Goal: Navigation & Orientation: Find specific page/section

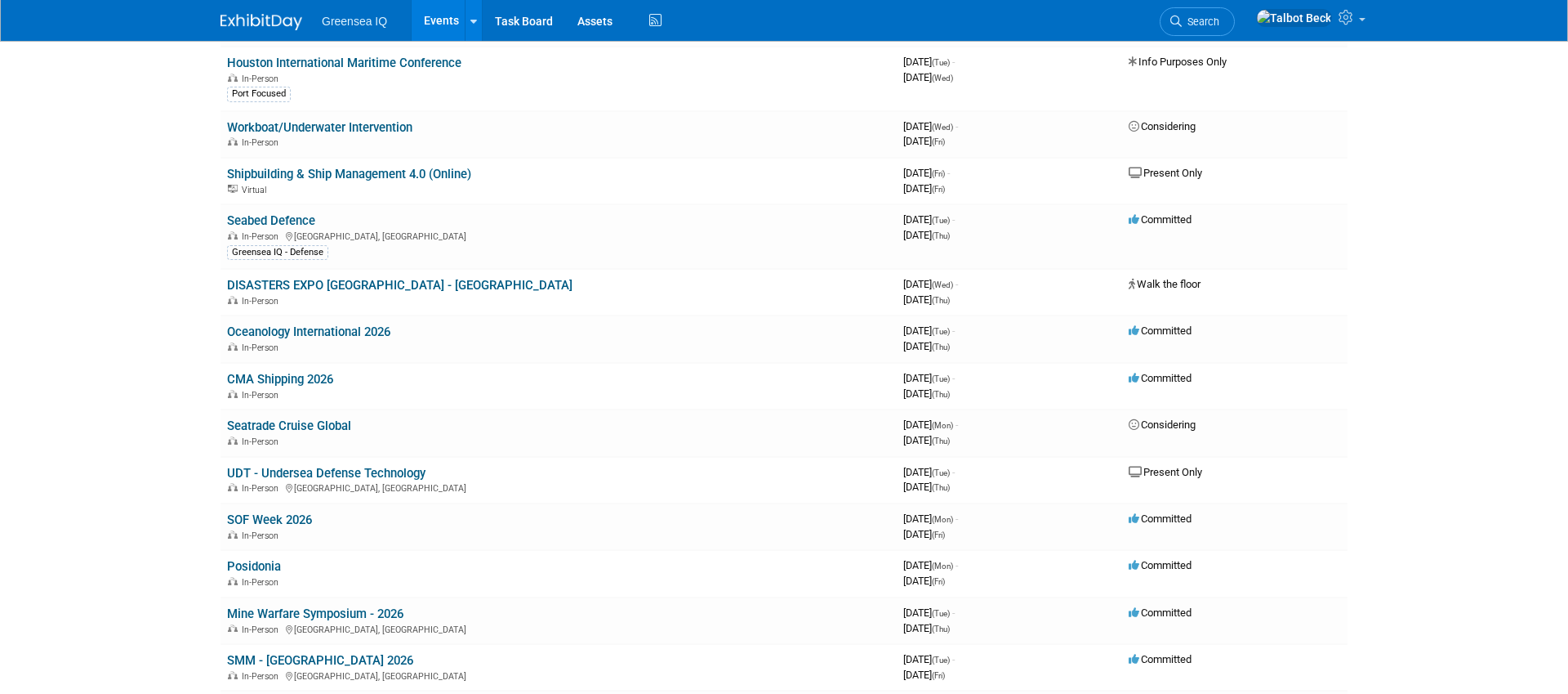
scroll to position [521, 0]
click at [296, 379] on link "CMA Shipping 2026" at bounding box center [279, 377] width 106 height 15
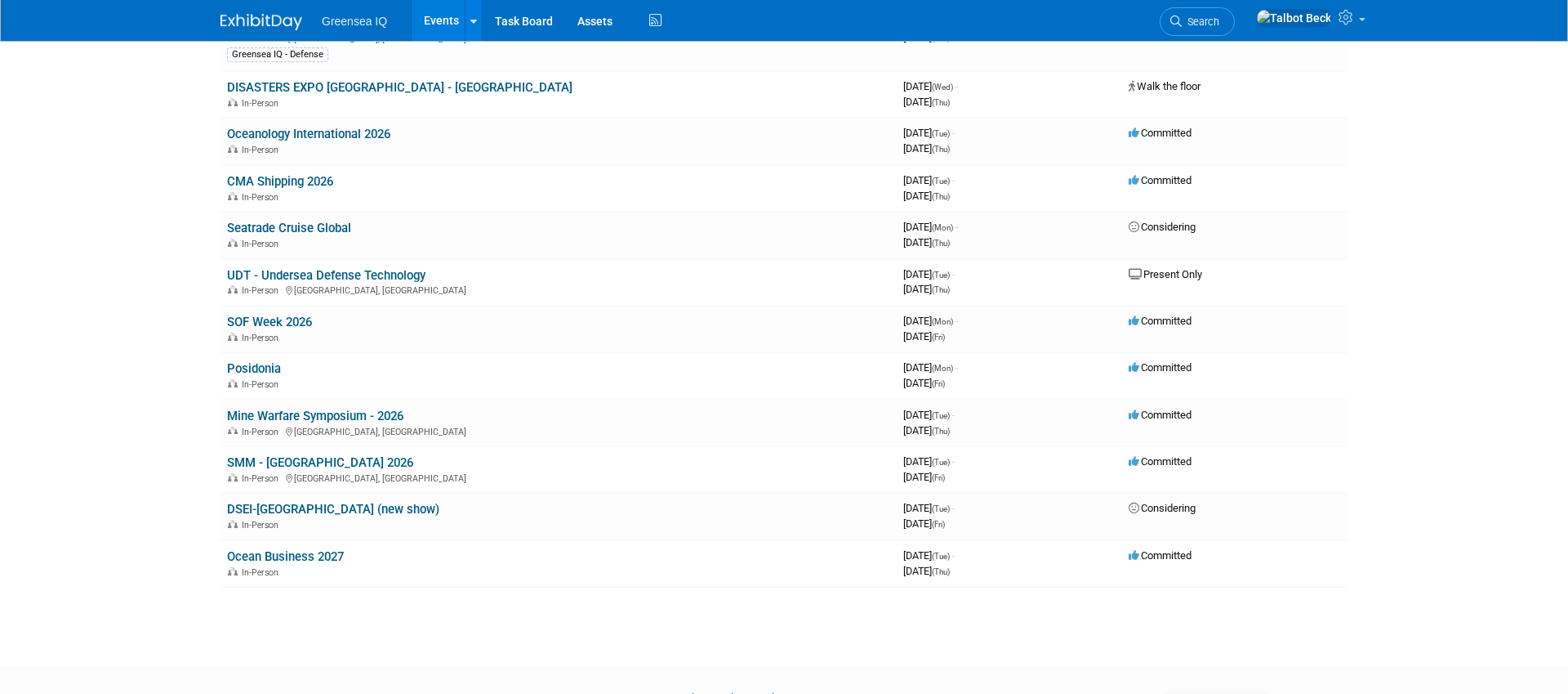
scroll to position [723, 0]
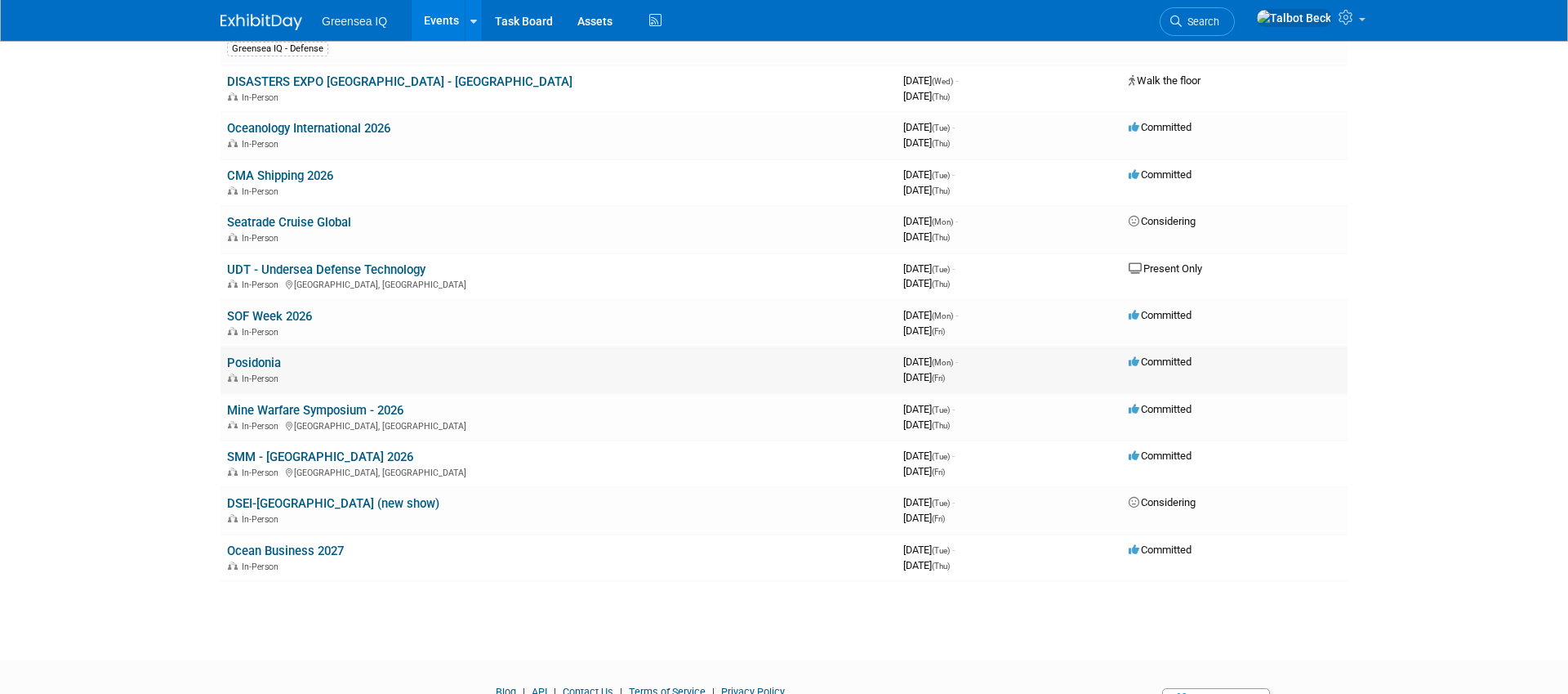
click at [267, 361] on link "Posidonia" at bounding box center [254, 363] width 54 height 15
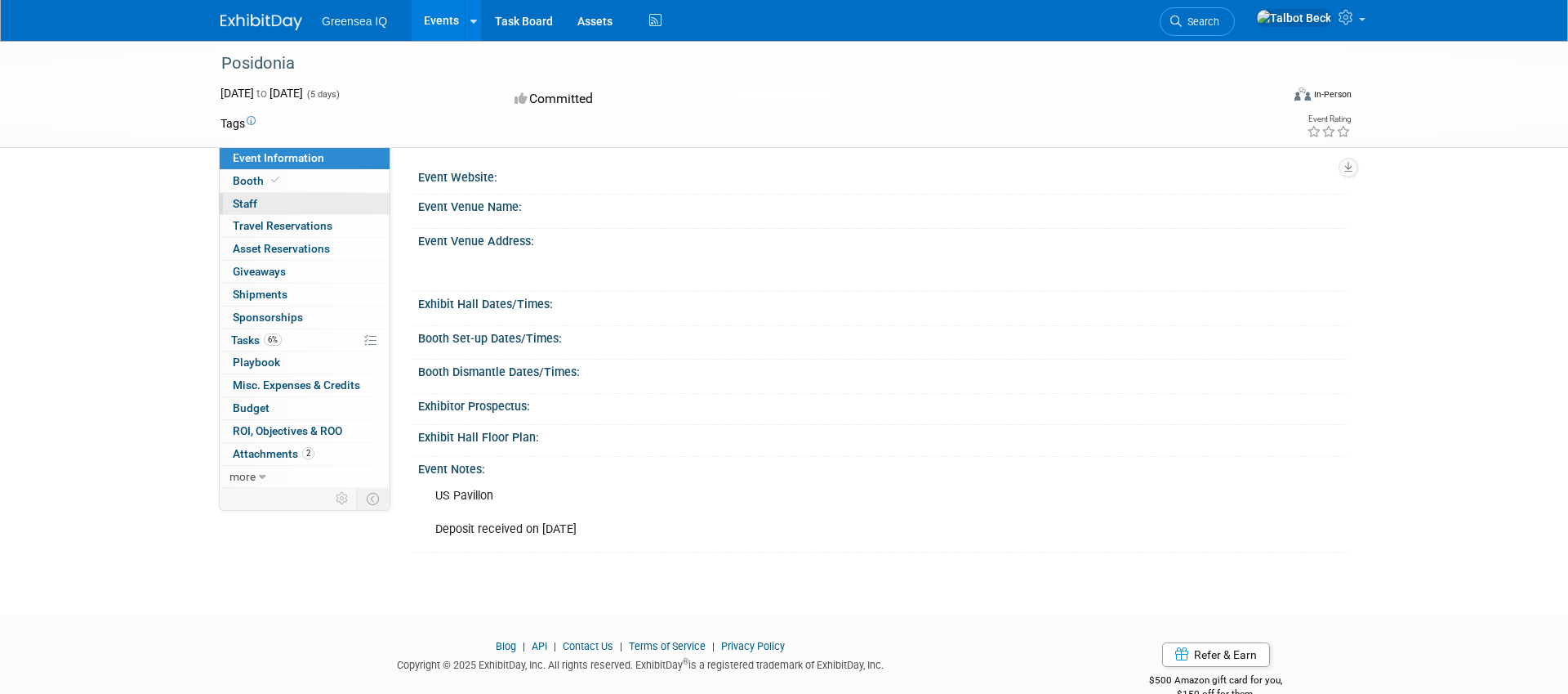
click at [246, 202] on span "Staff 0" at bounding box center [245, 203] width 25 height 13
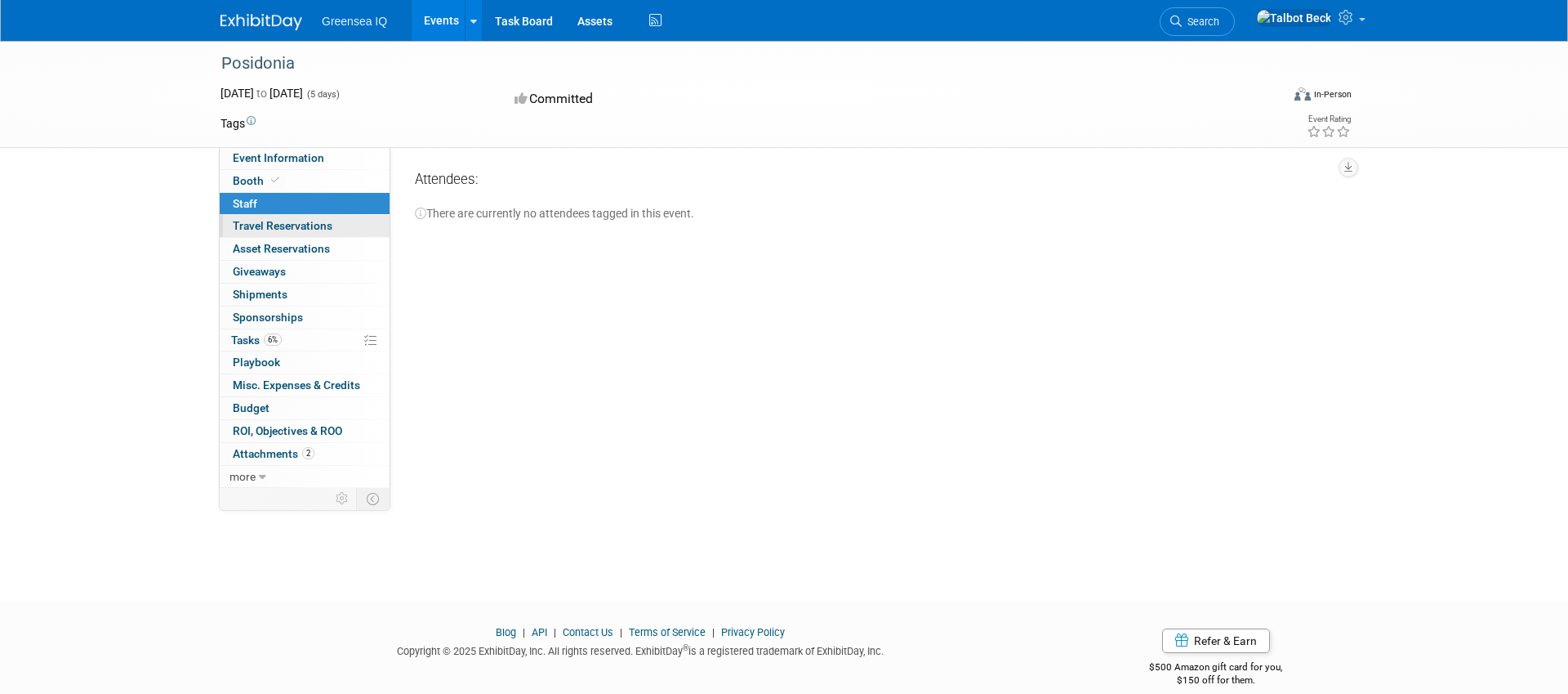
click at [250, 220] on span "Travel Reservations 0" at bounding box center [283, 225] width 100 height 13
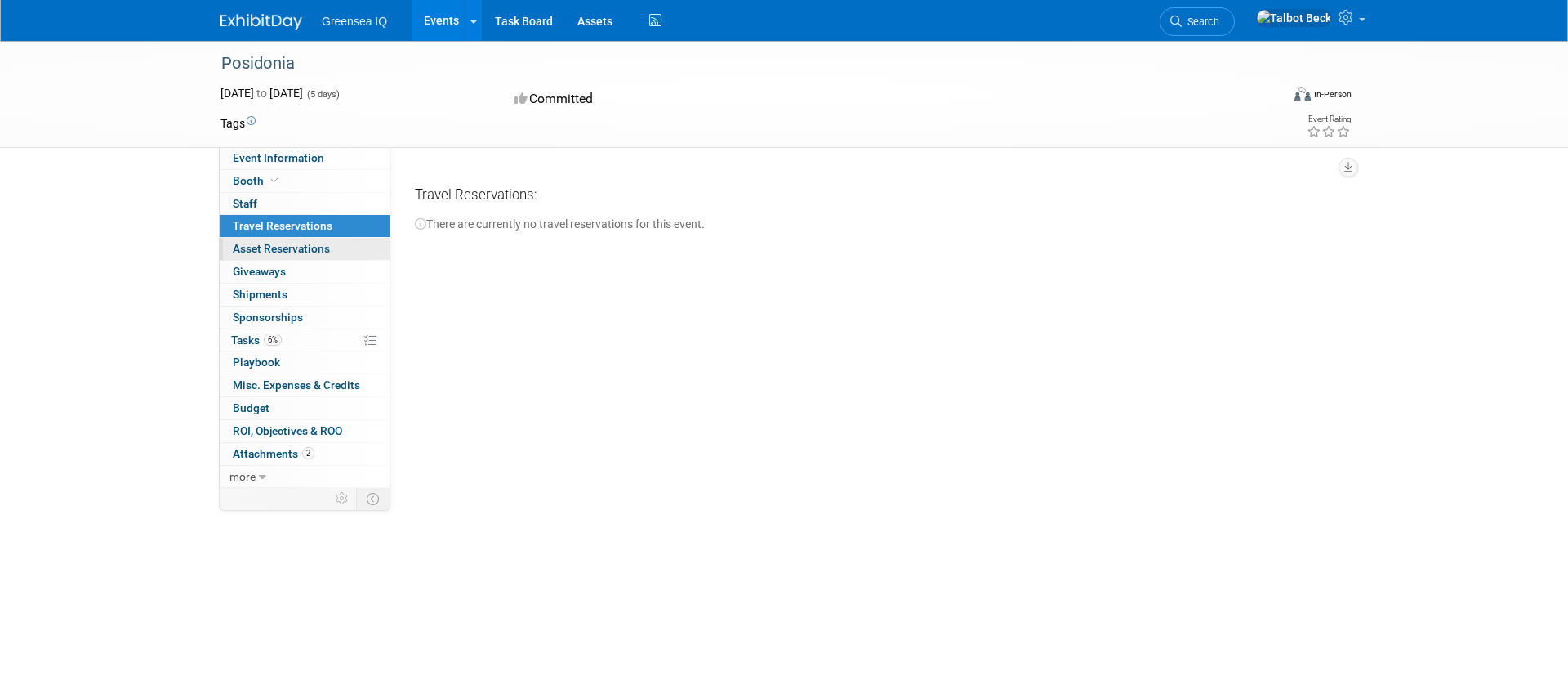
click at [257, 242] on span "Asset Reservations 0" at bounding box center [281, 248] width 97 height 13
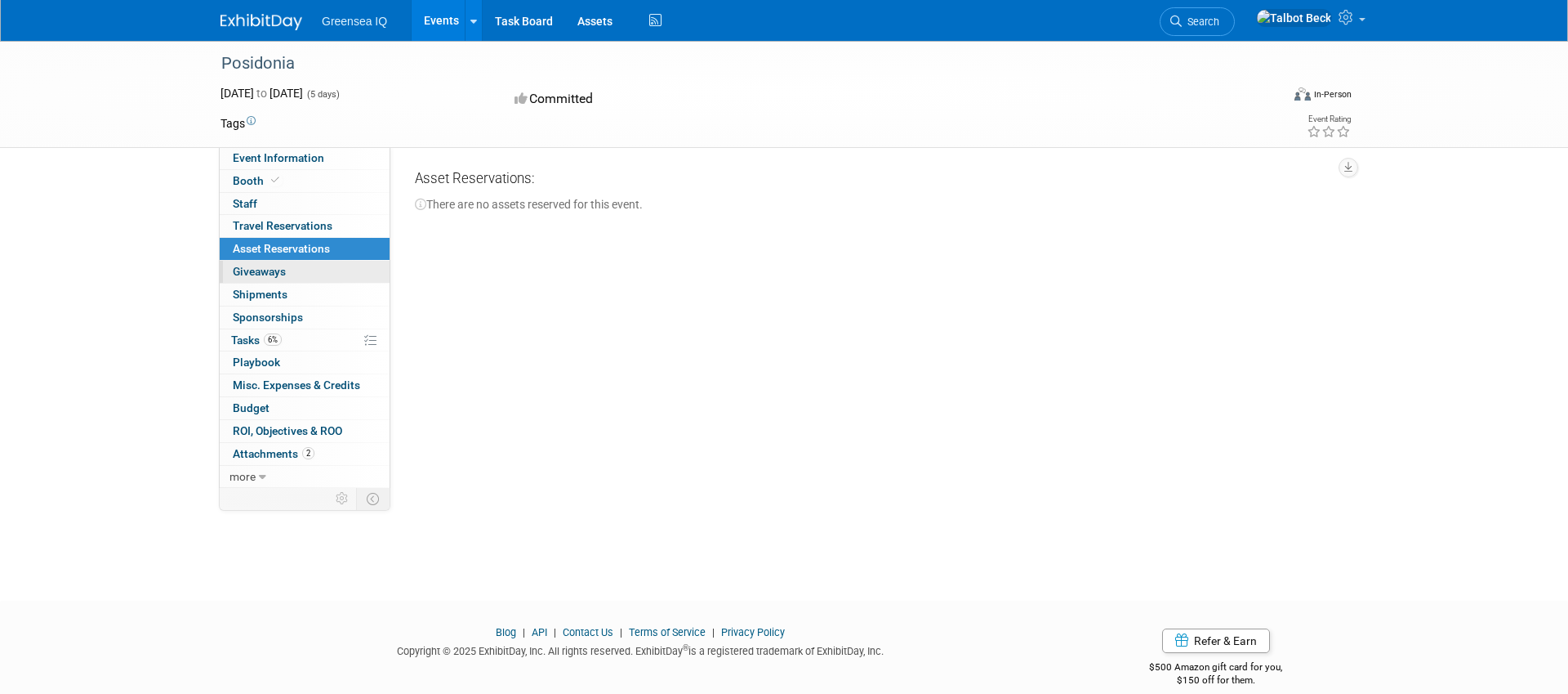
click at [255, 270] on span "Giveaways 0" at bounding box center [259, 271] width 53 height 13
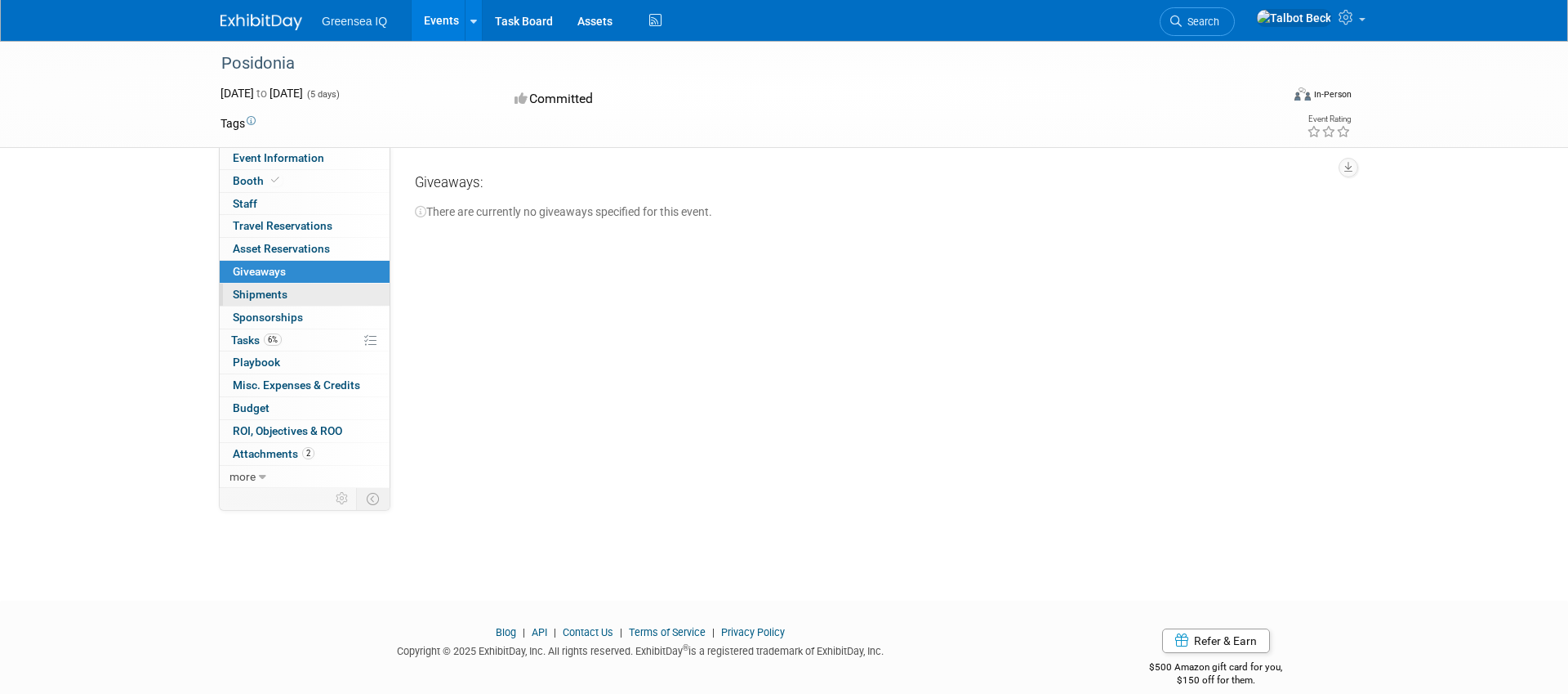
drag, startPoint x: 257, startPoint y: 293, endPoint x: 246, endPoint y: 289, distance: 11.7
click at [257, 293] on span "Shipments 0" at bounding box center [260, 294] width 54 height 13
click at [250, 310] on span "Sponsorships 0" at bounding box center [268, 316] width 70 height 13
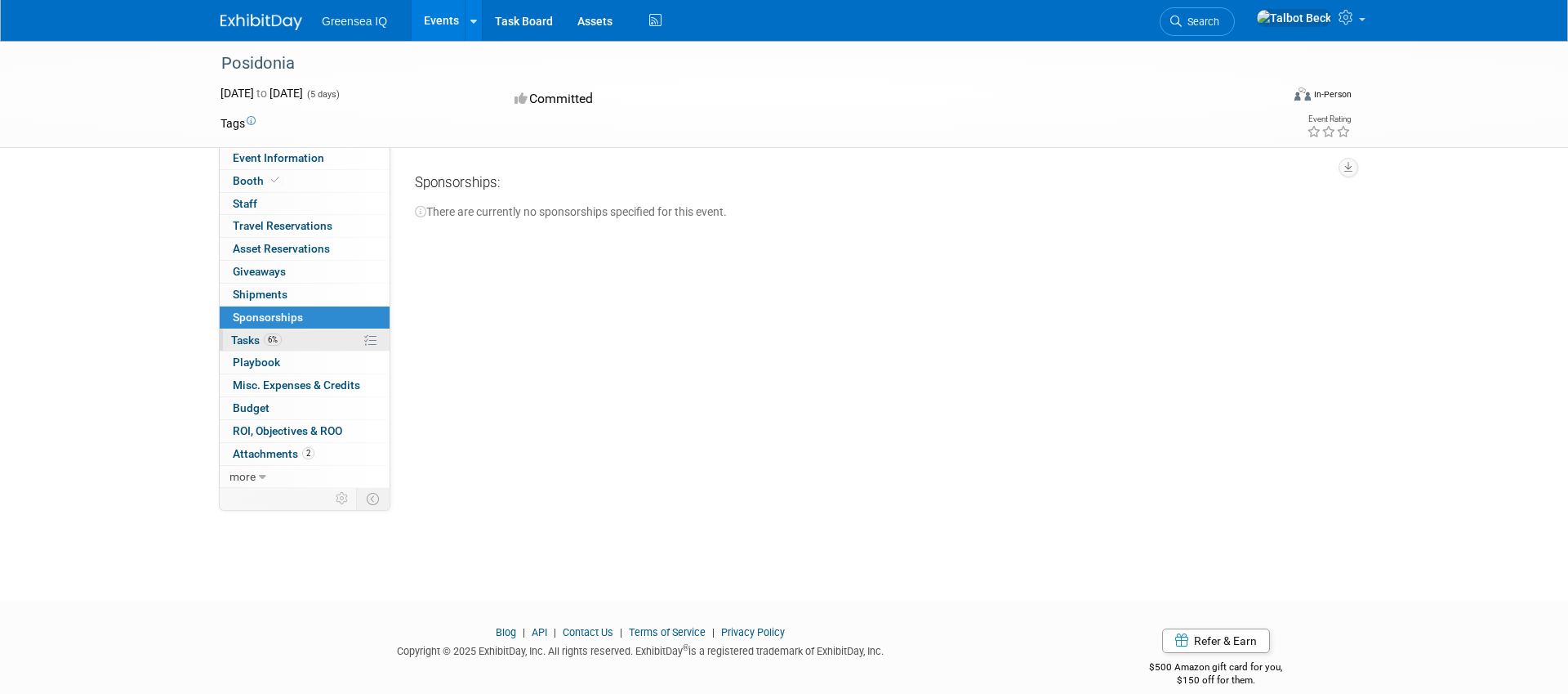
click at [247, 342] on span "Tasks 6%" at bounding box center [257, 339] width 51 height 13
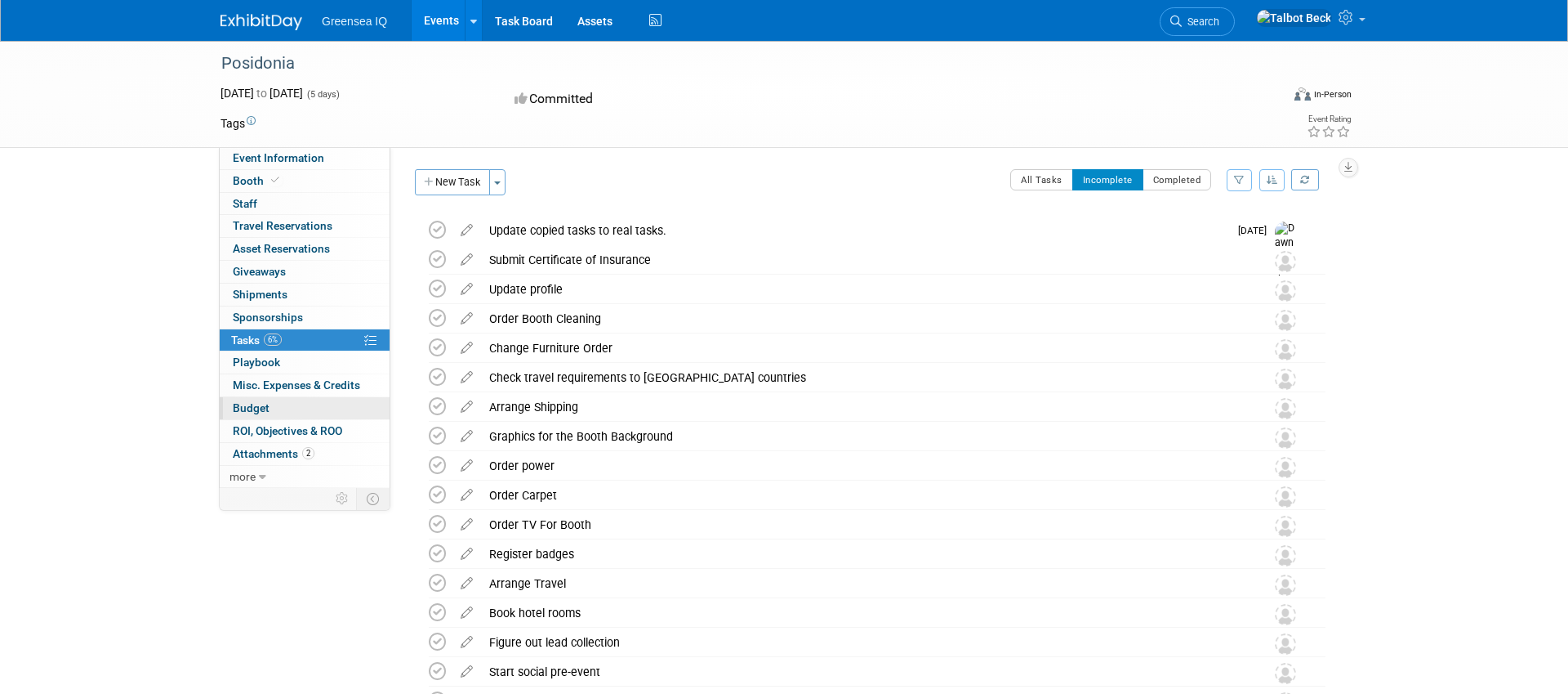
click at [287, 410] on link "Budget" at bounding box center [305, 407] width 170 height 22
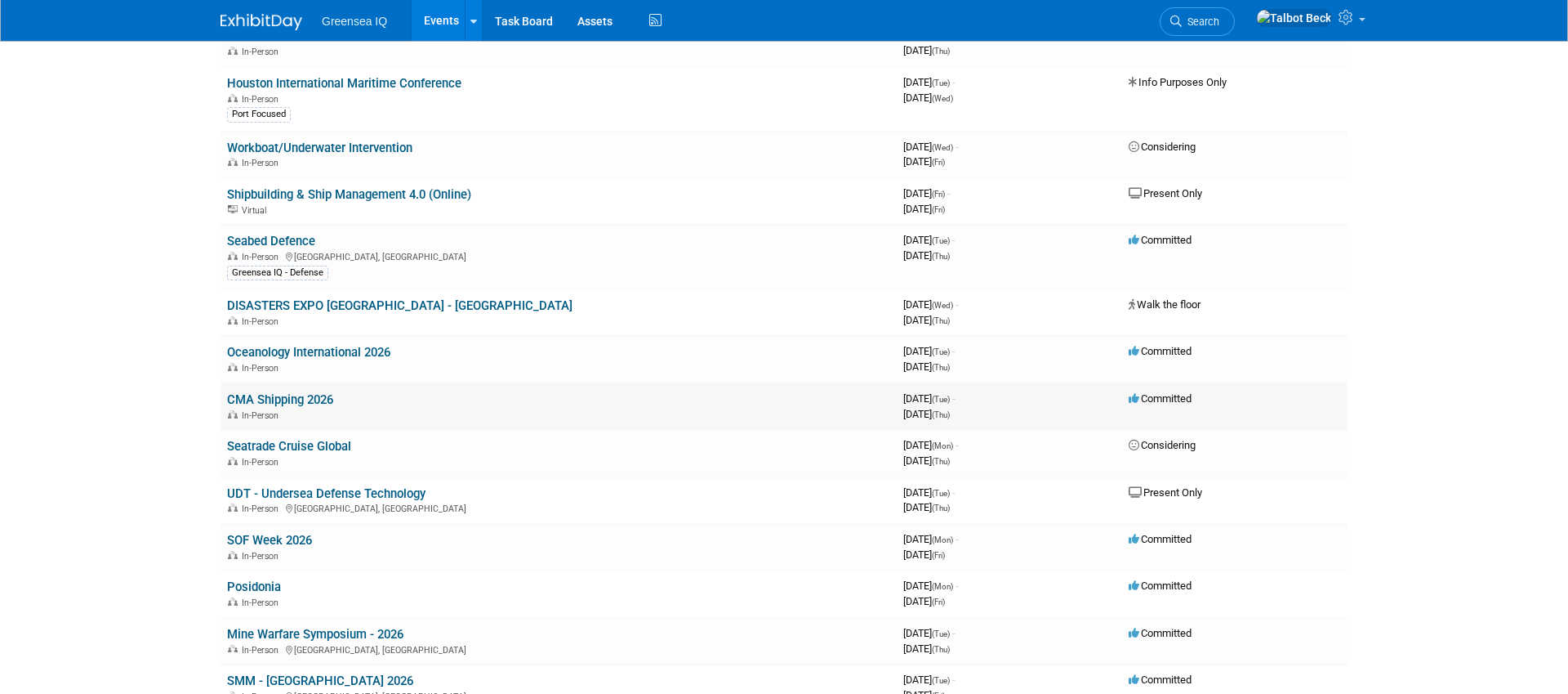
scroll to position [501, 0]
click at [275, 447] on link "Seatrade Cruise Global" at bounding box center [289, 444] width 124 height 15
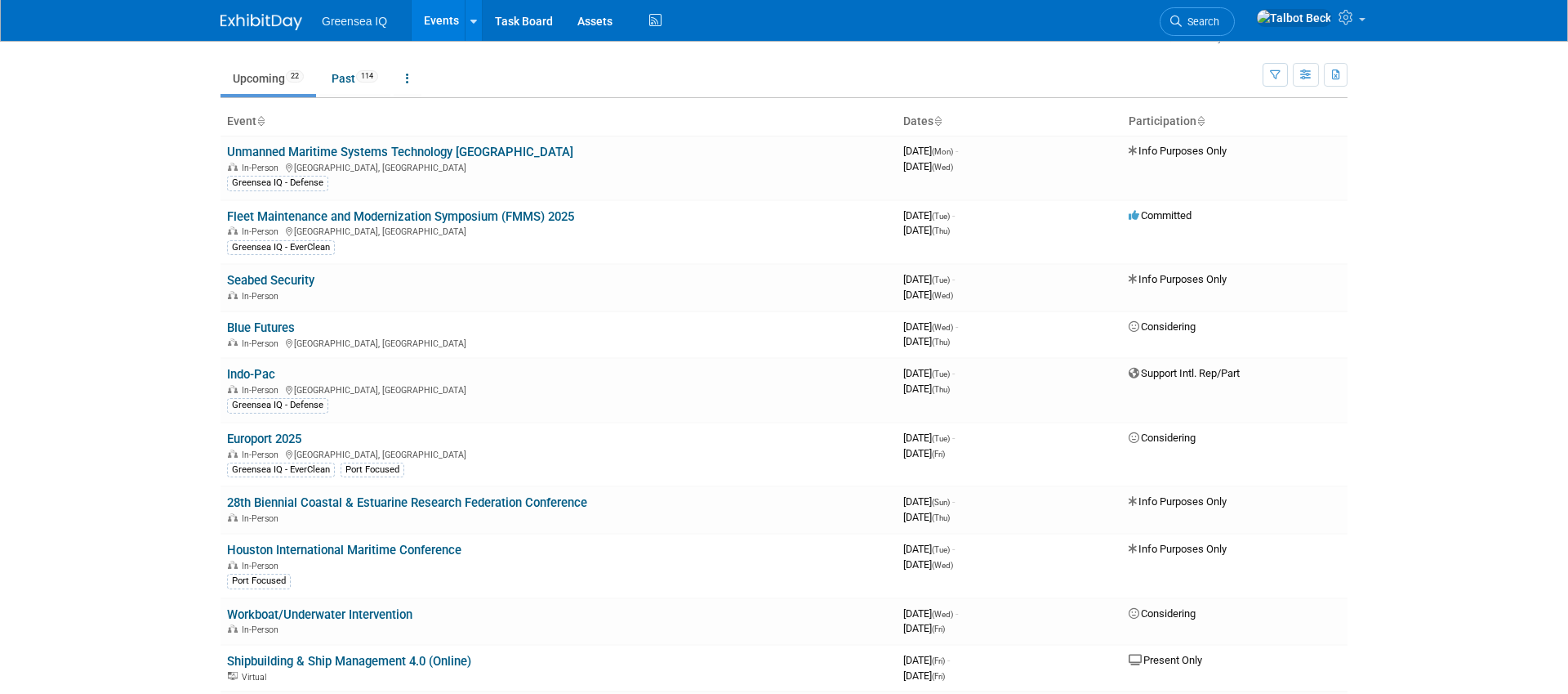
scroll to position [33, 0]
